Goal: Task Accomplishment & Management: Complete application form

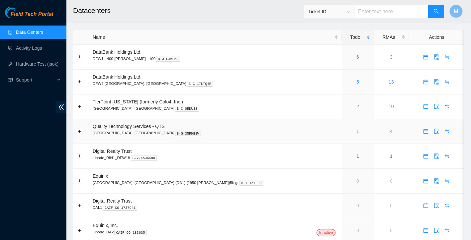
click at [356, 132] on link "1" at bounding box center [357, 131] width 3 height 5
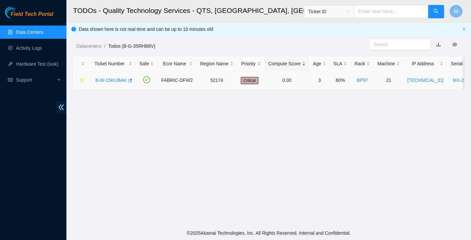
click at [118, 82] on link "B-W-15KUBAK" at bounding box center [111, 80] width 32 height 5
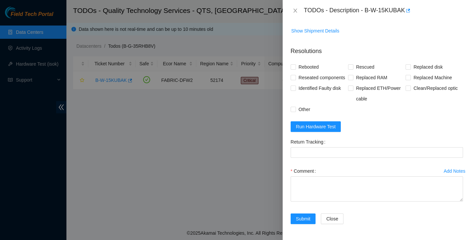
scroll to position [244, 0]
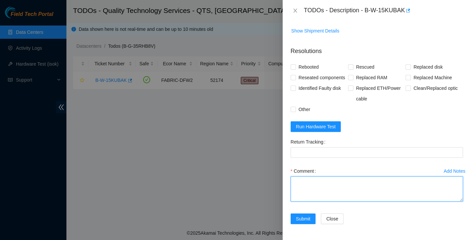
click at [310, 179] on textarea "Comment" at bounding box center [376, 189] width 172 height 25
type textarea "R"
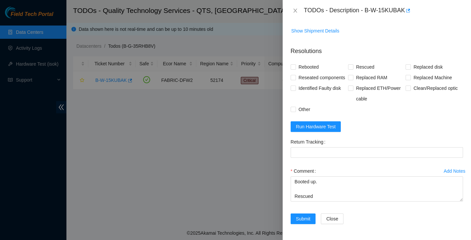
scroll to position [37, 0]
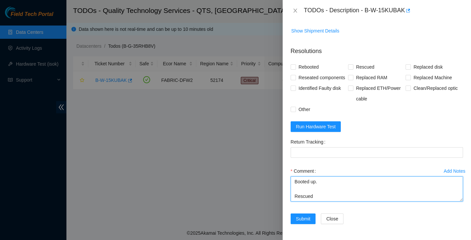
click at [319, 190] on textarea "Found with video up but unresponsive to keyboard. Power cycled Server. Booted u…" at bounding box center [376, 189] width 172 height 25
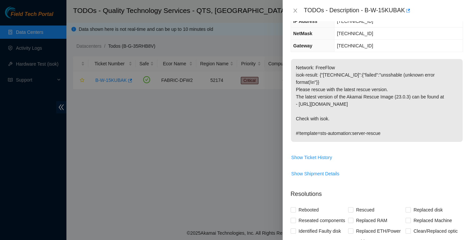
scroll to position [194, 0]
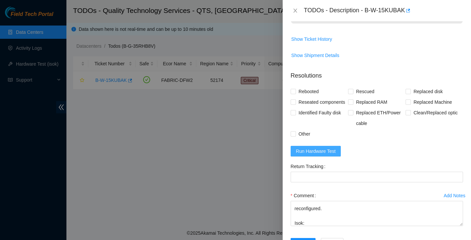
click at [315, 155] on span "Run Hardware Test" at bounding box center [316, 151] width 40 height 7
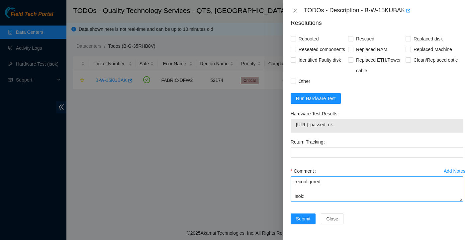
scroll to position [58, 0]
click at [329, 197] on textarea "Found with video up but unresponsive to keyboard. Power cycled Server. Booted u…" at bounding box center [376, 189] width 172 height 25
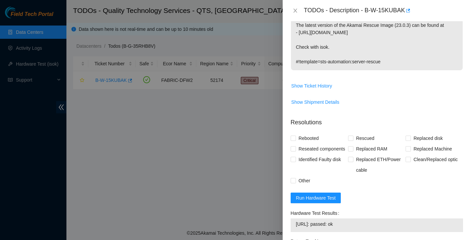
scroll to position [123, 0]
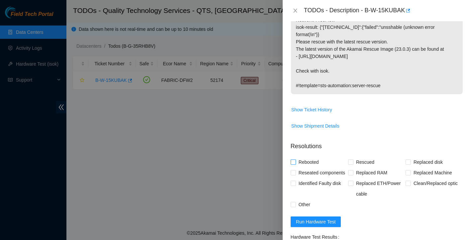
type textarea "Found with video up but unresponsive to keyboard. Power cycled Server. Booted u…"
click at [293, 164] on input "Rebooted" at bounding box center [292, 162] width 5 height 5
checkbox input "true"
click at [293, 175] on input "Reseated components" at bounding box center [292, 172] width 5 height 5
checkbox input "true"
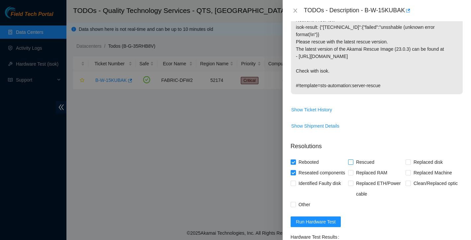
click at [353, 165] on span at bounding box center [350, 162] width 5 height 5
click at [353, 164] on input "Rescued" at bounding box center [350, 162] width 5 height 5
checkbox input "true"
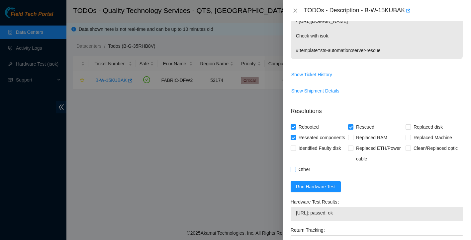
scroll to position [160, 0]
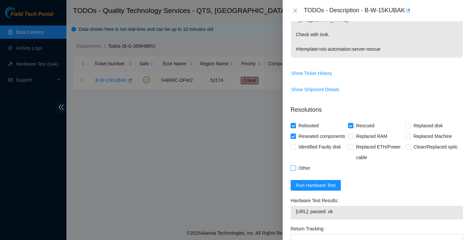
click at [293, 170] on input "Other" at bounding box center [292, 168] width 5 height 5
checkbox input "true"
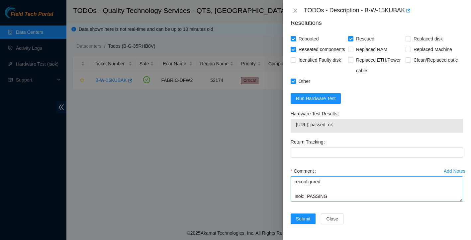
scroll to position [58, 0]
click at [308, 216] on span "Submit" at bounding box center [303, 218] width 15 height 7
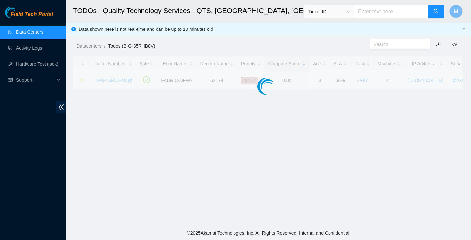
scroll to position [0, 0]
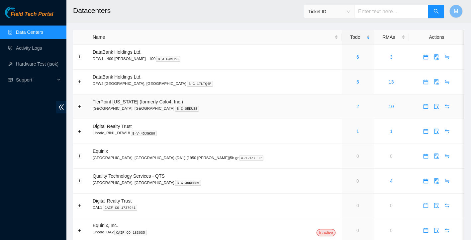
click at [356, 107] on link "2" at bounding box center [357, 106] width 3 height 5
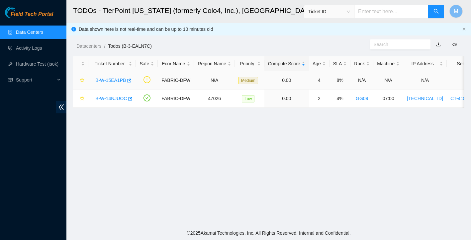
click at [122, 82] on link "B-W-15EA1PB" at bounding box center [110, 80] width 31 height 5
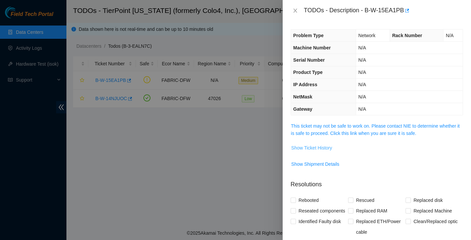
click at [320, 149] on span "Show Ticket History" at bounding box center [311, 147] width 41 height 7
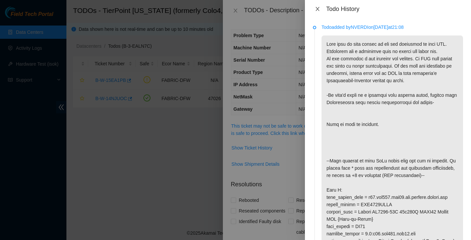
click at [320, 10] on icon "close" at bounding box center [317, 8] width 5 height 5
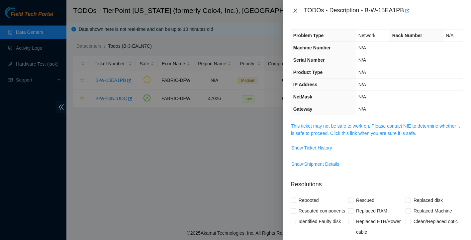
click at [293, 11] on icon "close" at bounding box center [294, 10] width 5 height 5
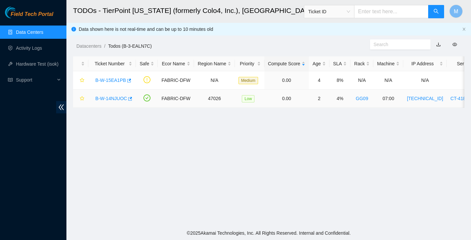
click at [119, 97] on link "B-W-14NJUOC" at bounding box center [111, 98] width 32 height 5
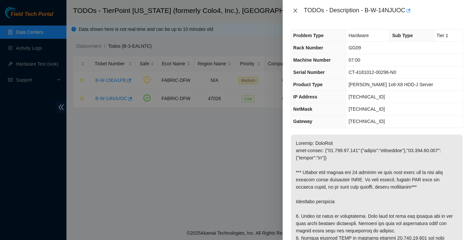
click at [295, 9] on icon "close" at bounding box center [294, 10] width 5 height 5
